Goal: Navigation & Orientation: Find specific page/section

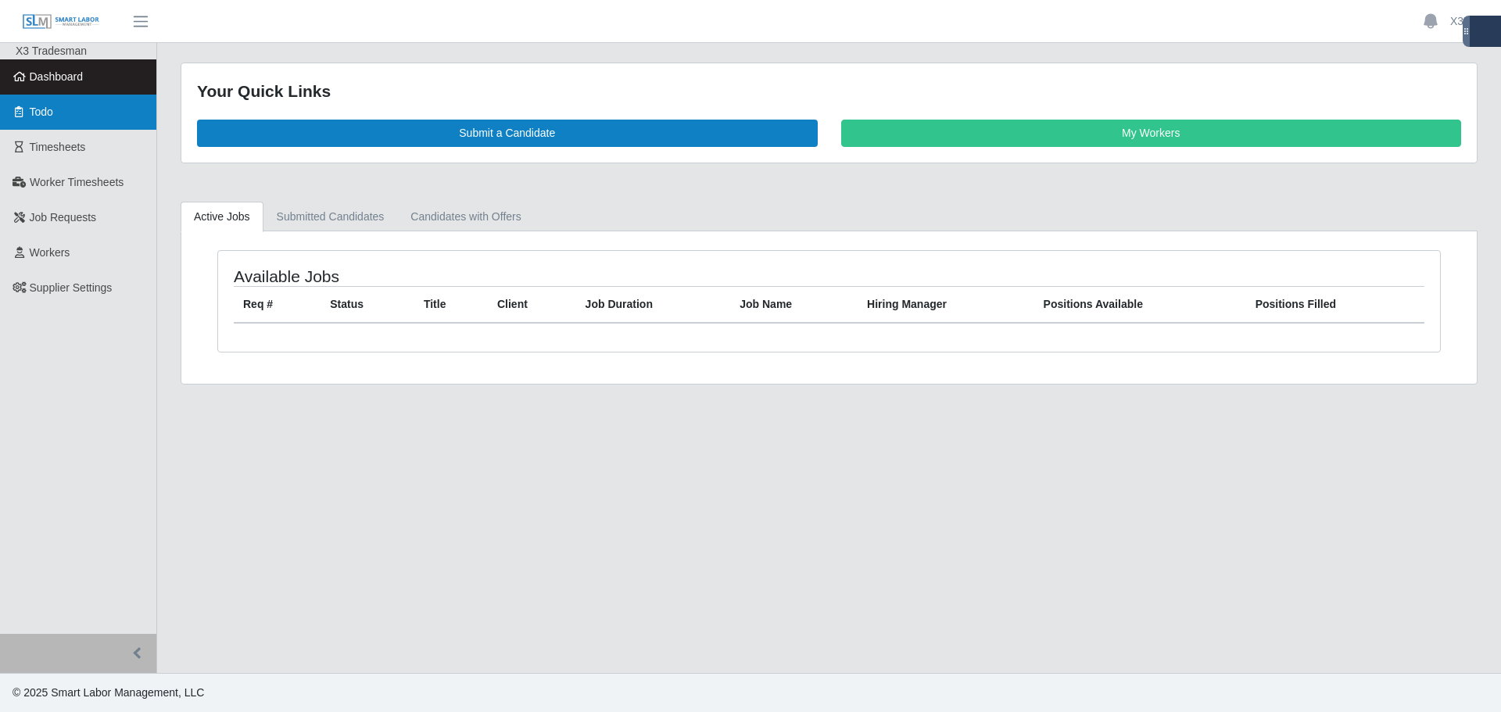
click at [72, 121] on link "Todo" at bounding box center [78, 112] width 156 height 35
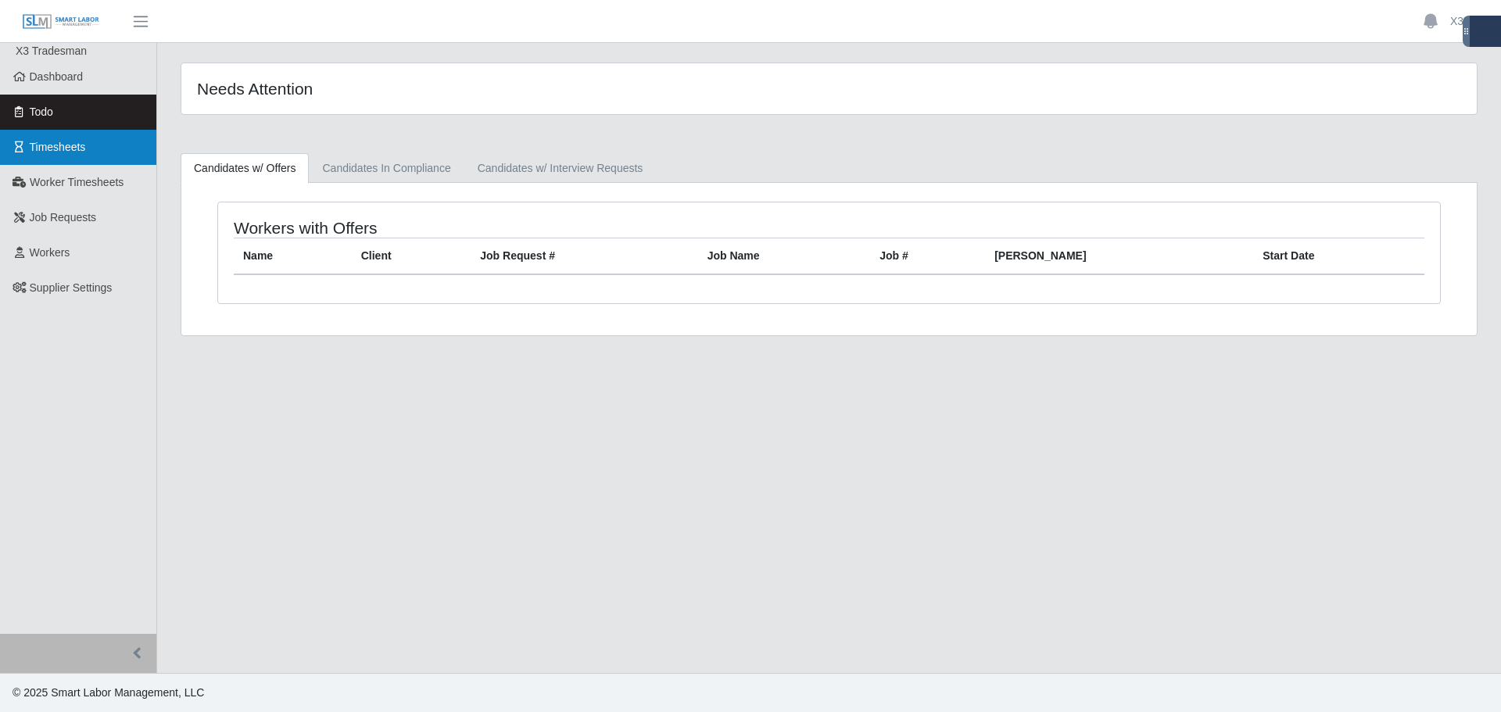
click at [67, 148] on span "Timesheets" at bounding box center [58, 147] width 56 height 13
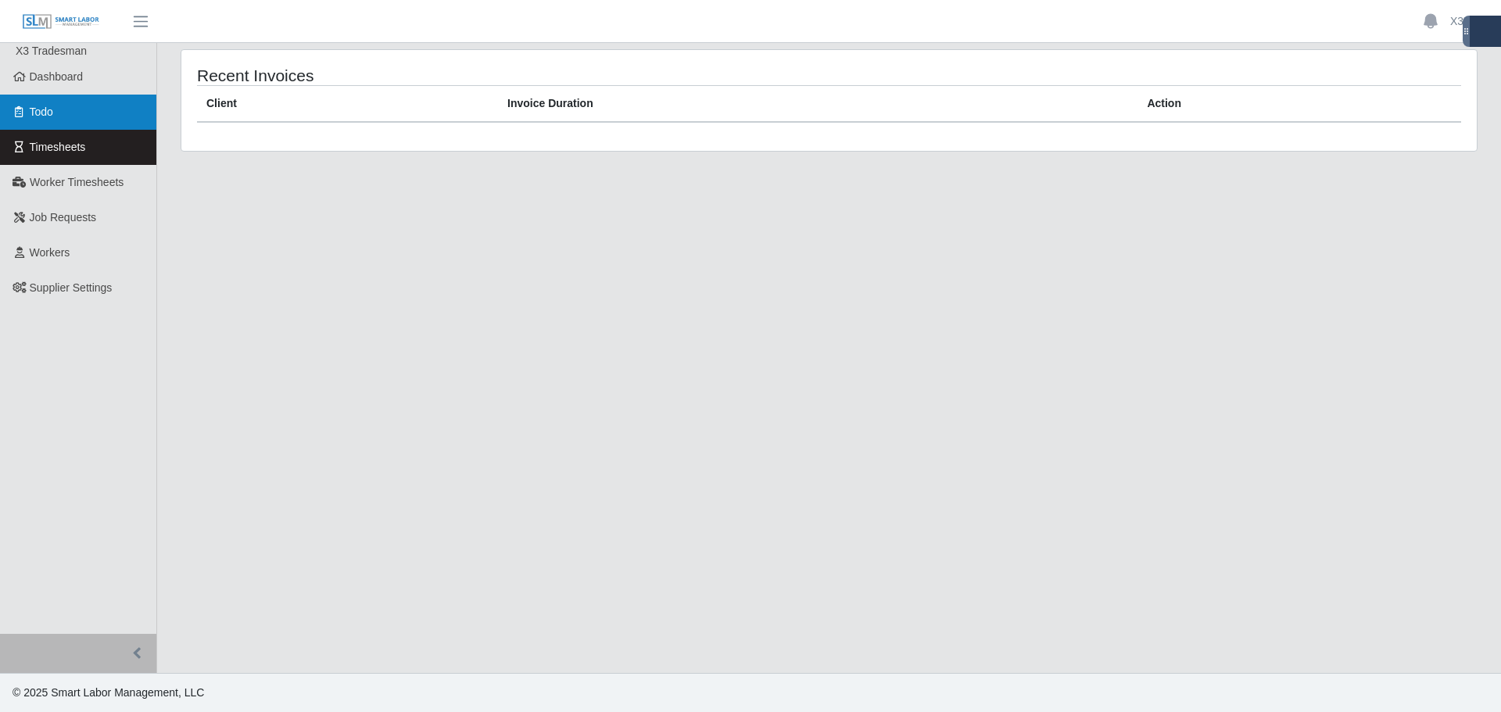
click at [66, 121] on link "Todo" at bounding box center [78, 112] width 156 height 35
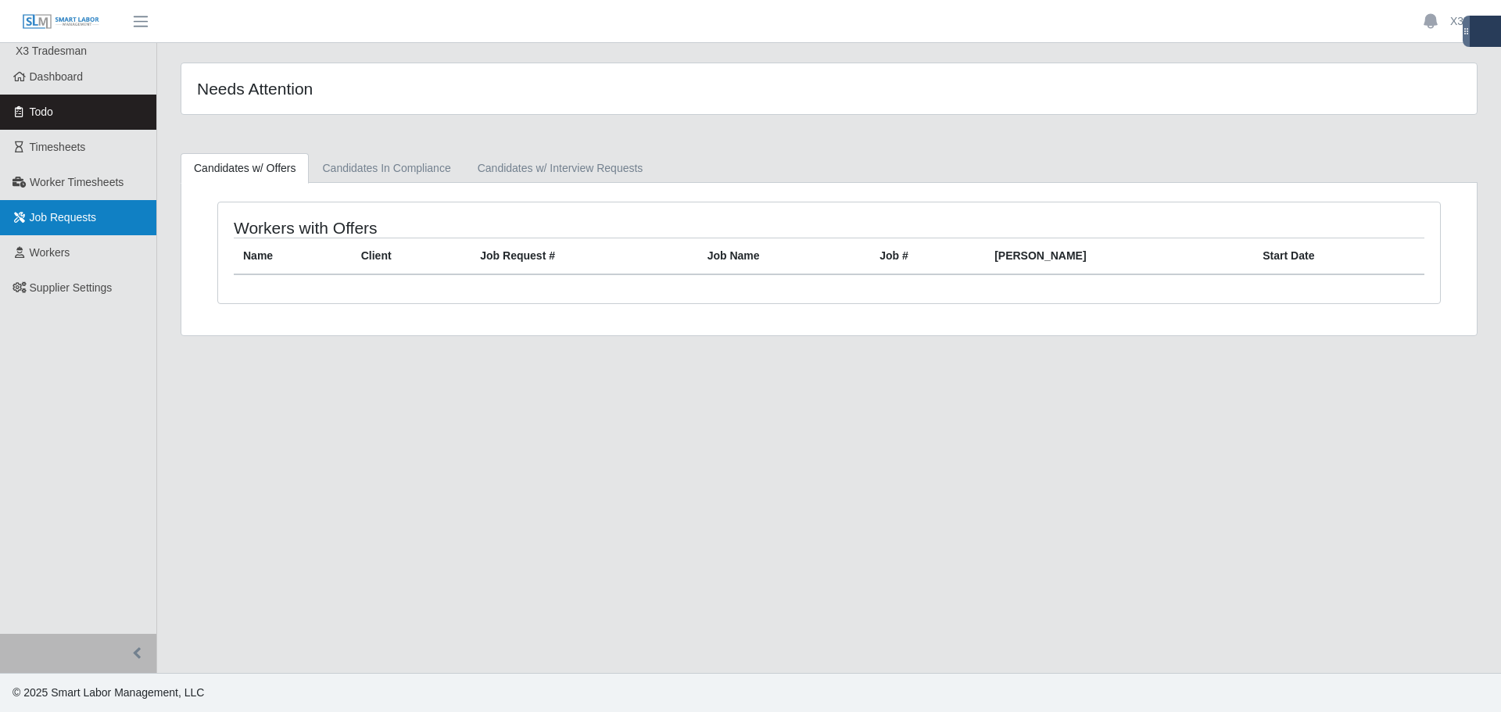
click at [72, 217] on span "Job Requests" at bounding box center [63, 217] width 67 height 13
